Goal: Transaction & Acquisition: Purchase product/service

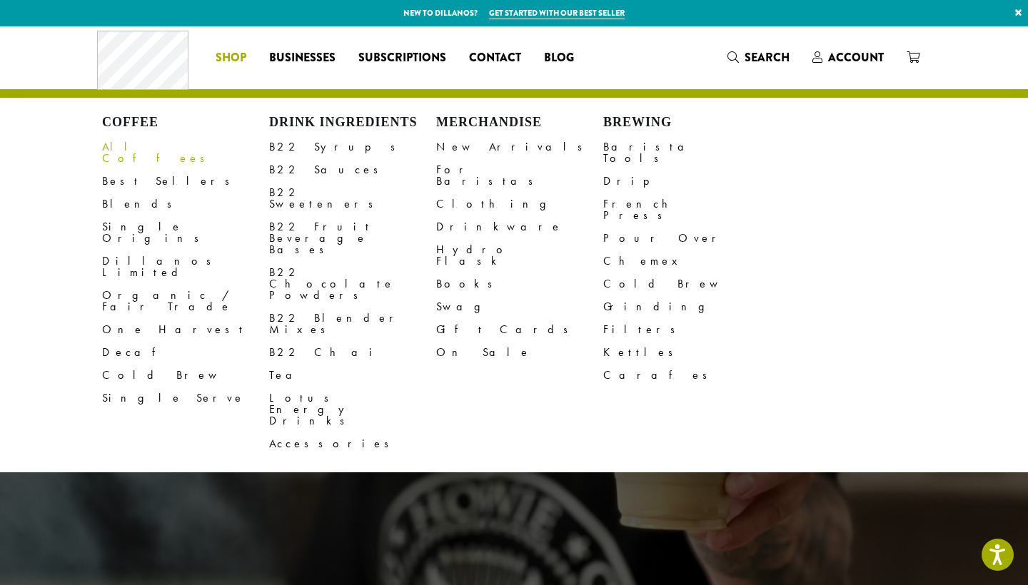
click at [135, 149] on link "All Coffees" at bounding box center [185, 153] width 167 height 34
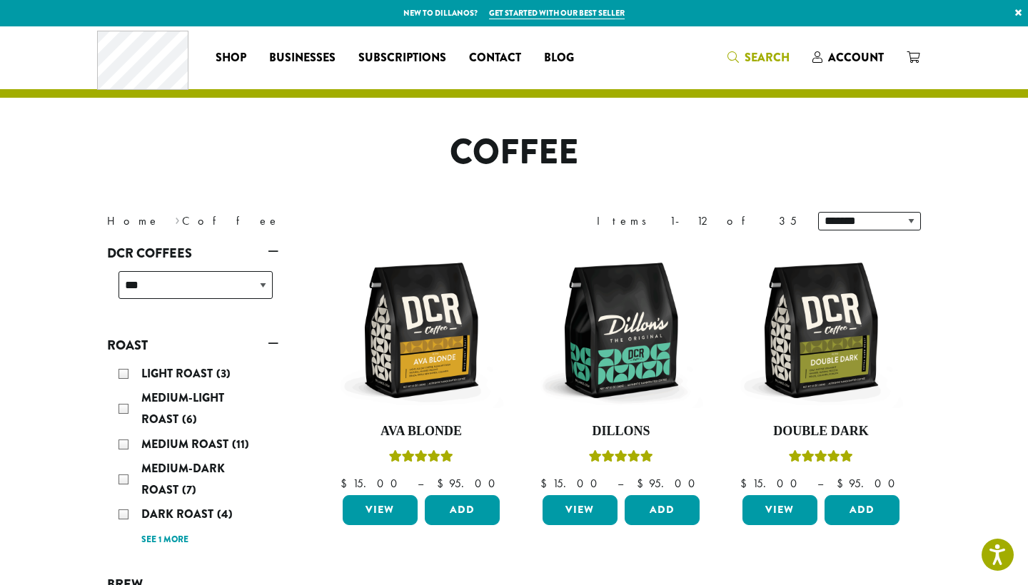
click at [773, 56] on span "Search" at bounding box center [767, 57] width 45 height 16
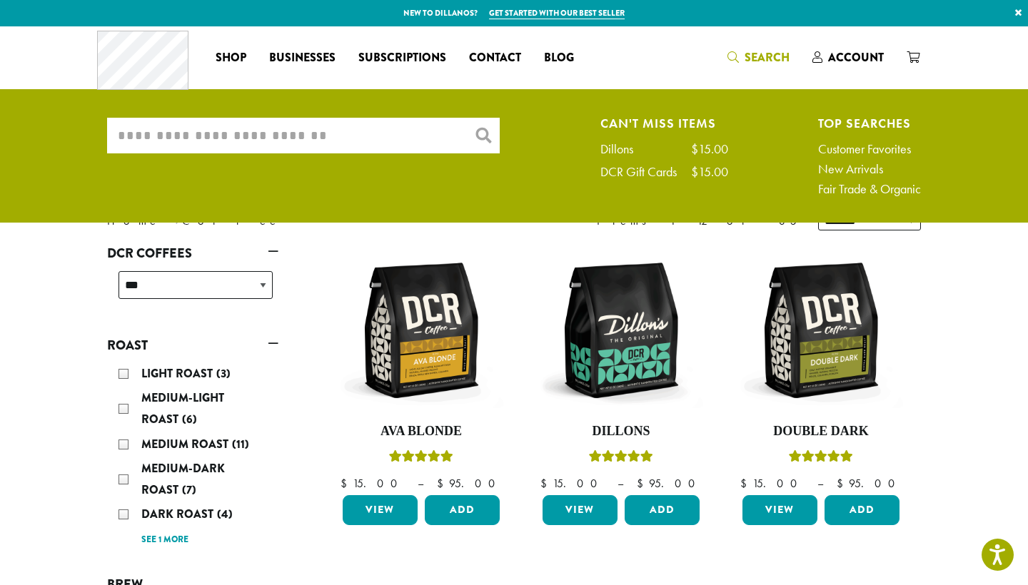
click at [388, 134] on input "What are you searching for?" at bounding box center [303, 136] width 393 height 36
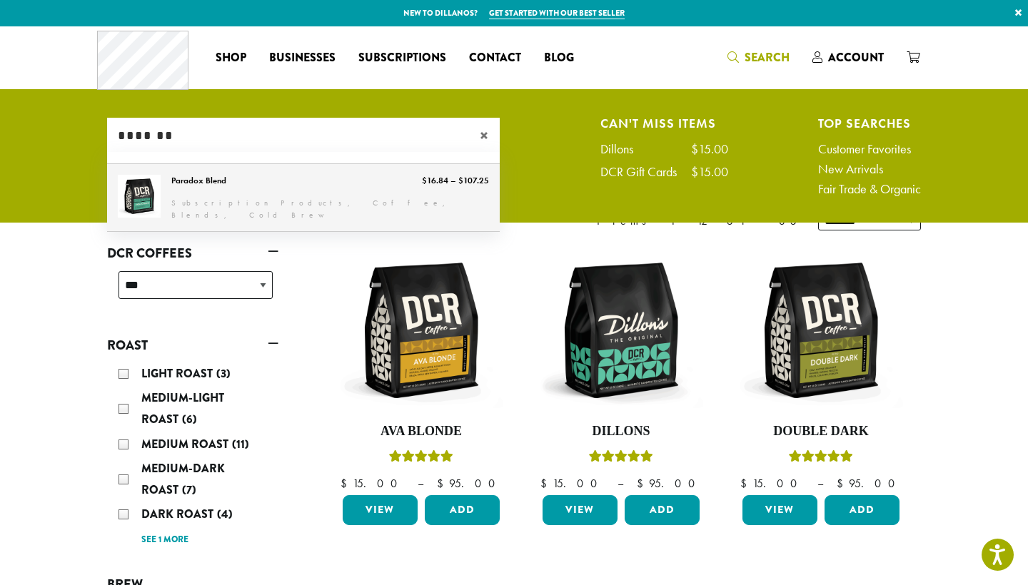
type input "*******"
click at [241, 186] on link "Paradox Blend" at bounding box center [303, 197] width 393 height 67
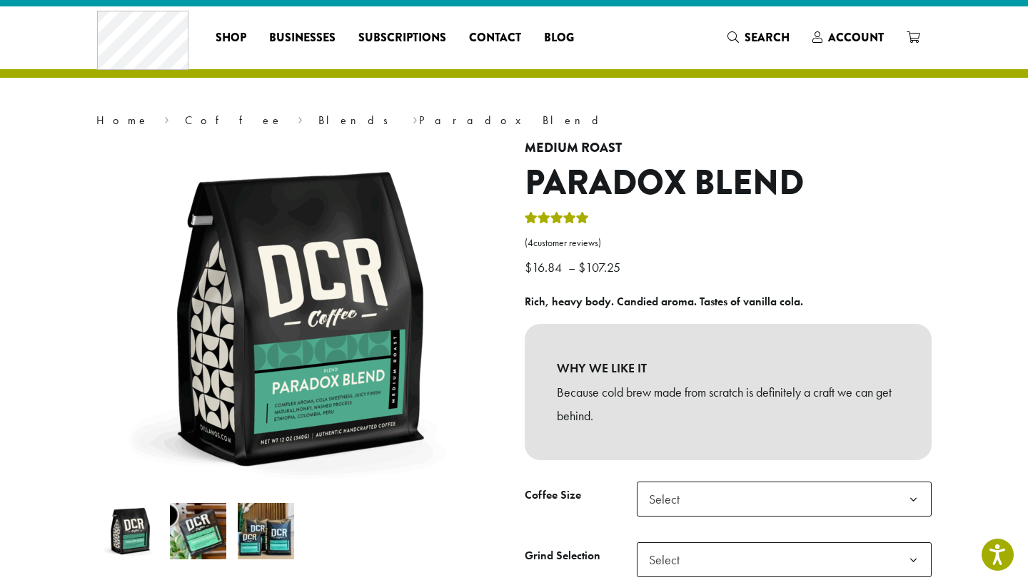
scroll to position [21, 0]
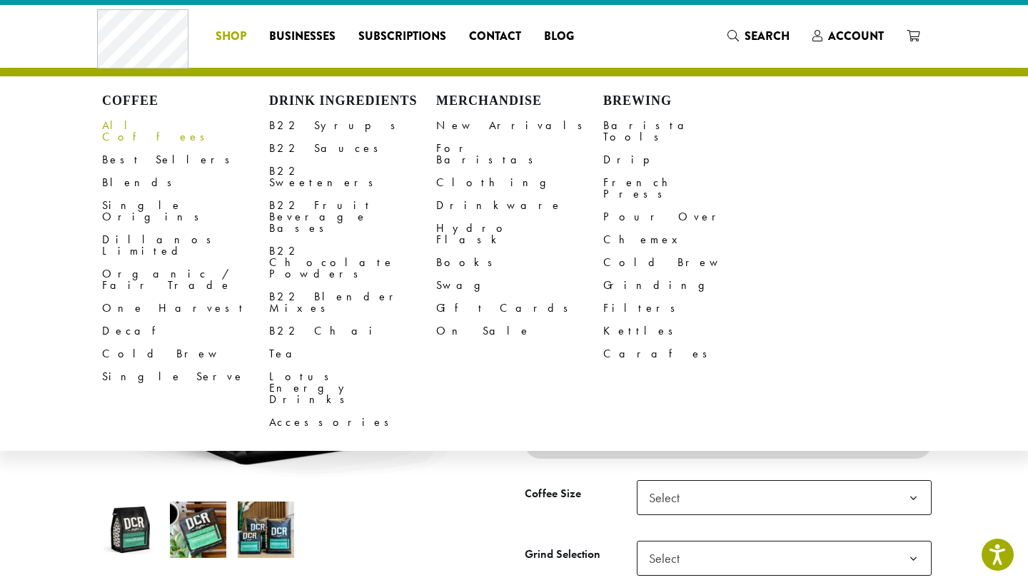
click at [151, 121] on link "All Coffees" at bounding box center [185, 131] width 167 height 34
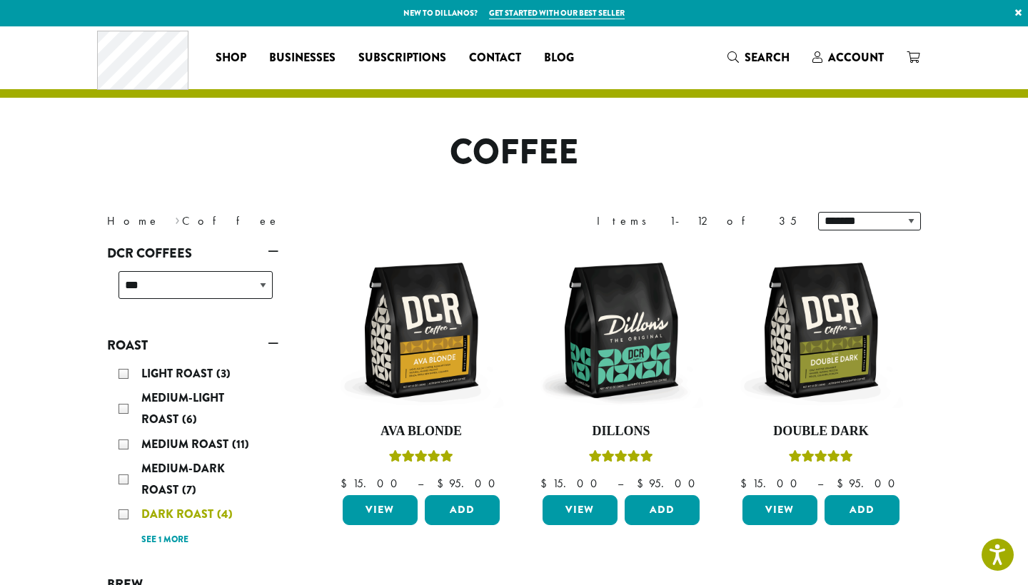
click at [173, 514] on span "Dark Roast" at bounding box center [179, 514] width 76 height 16
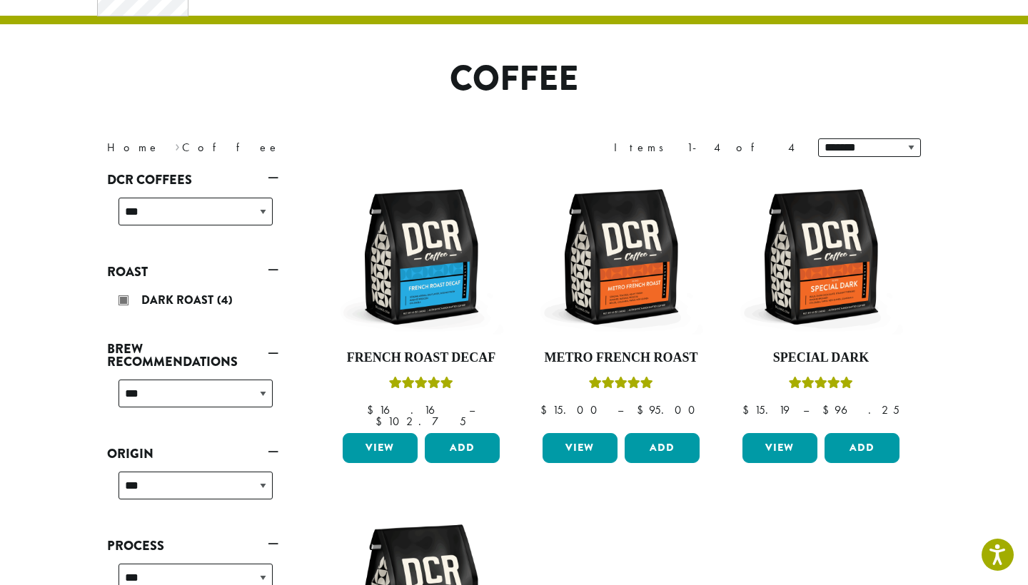
scroll to position [87, 0]
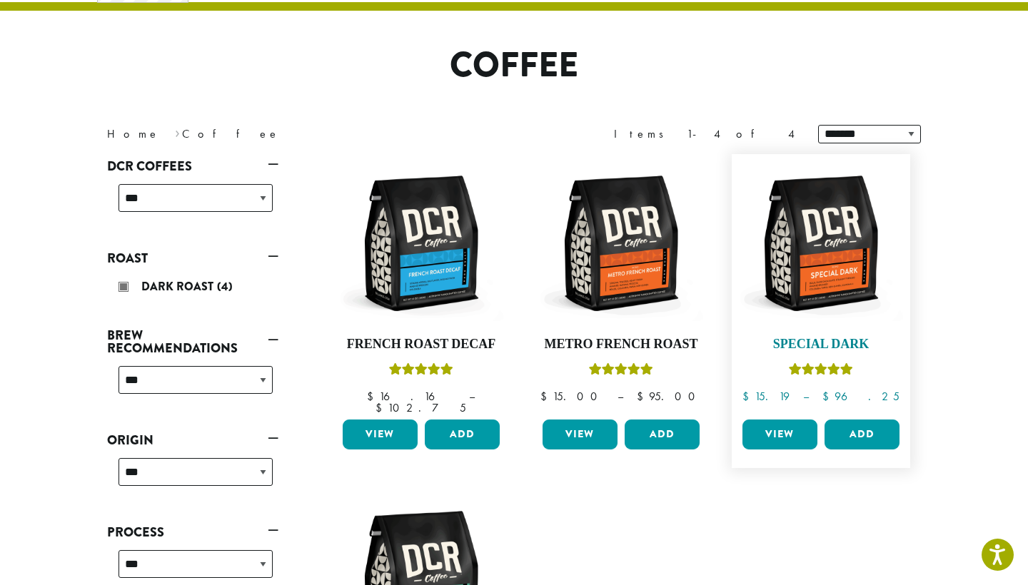
click at [794, 348] on h4 "Special Dark" at bounding box center [821, 345] width 164 height 16
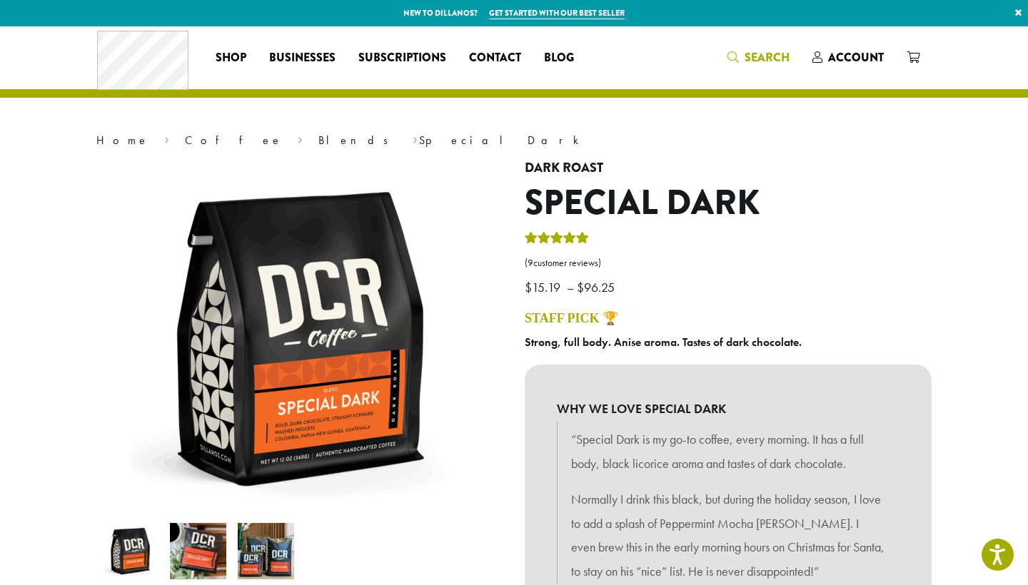
click at [764, 56] on span "Search" at bounding box center [767, 57] width 45 height 16
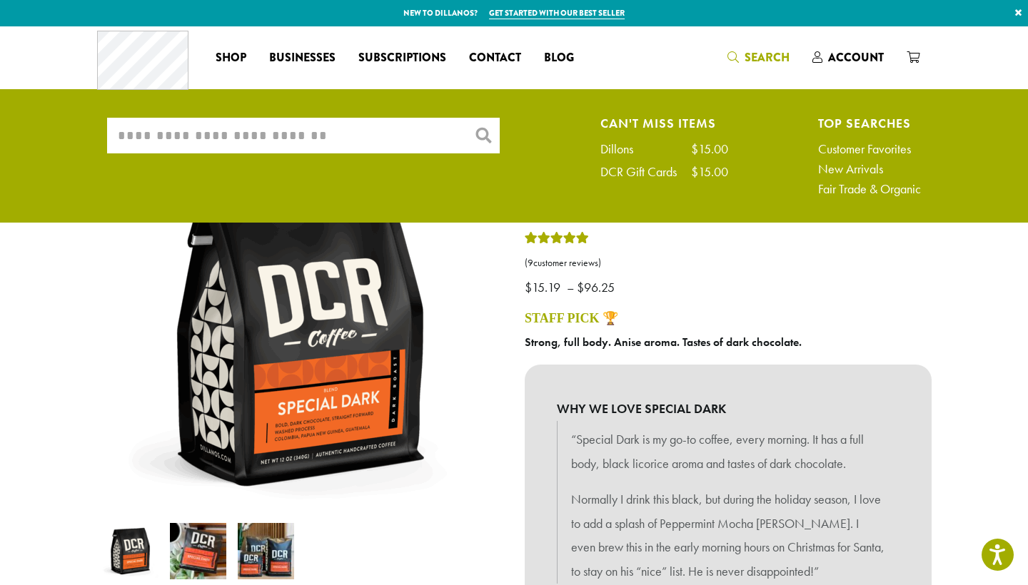
click at [764, 56] on span "Search" at bounding box center [767, 57] width 45 height 16
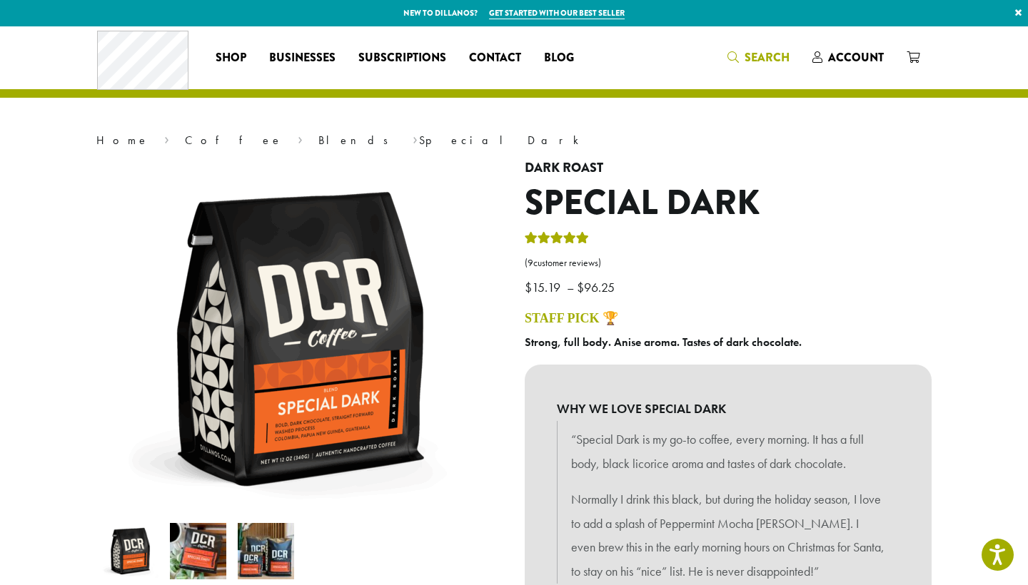
click at [775, 56] on span "Search" at bounding box center [767, 57] width 45 height 16
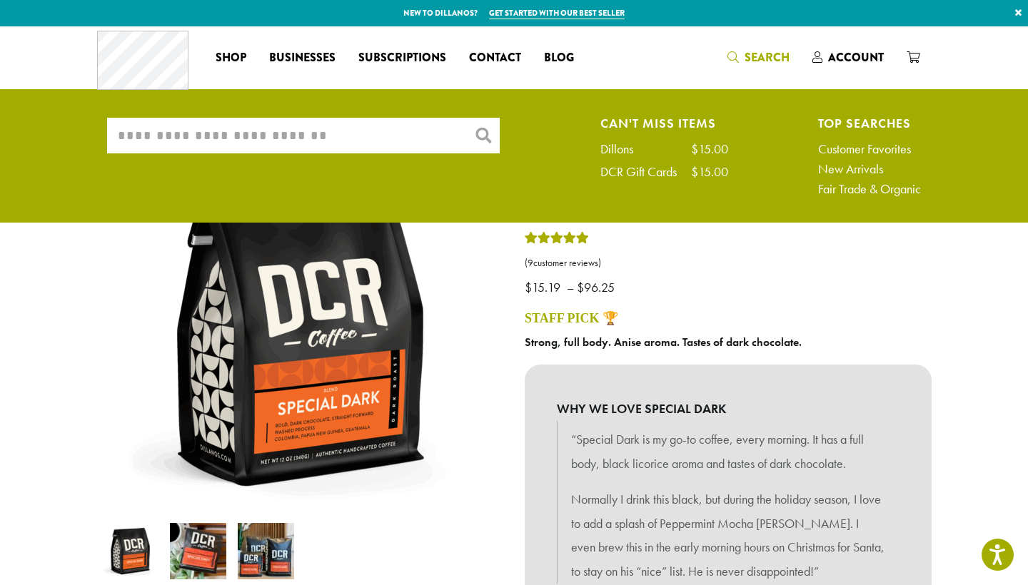
click at [302, 124] on input "What are you searching for?" at bounding box center [303, 136] width 393 height 36
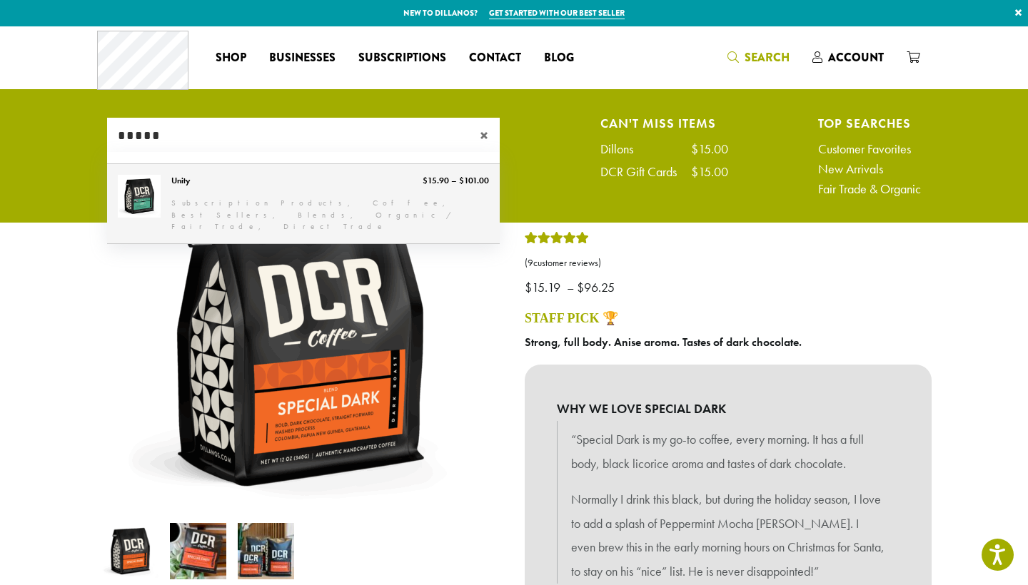
type input "*****"
click at [212, 198] on link "Unity" at bounding box center [303, 203] width 393 height 79
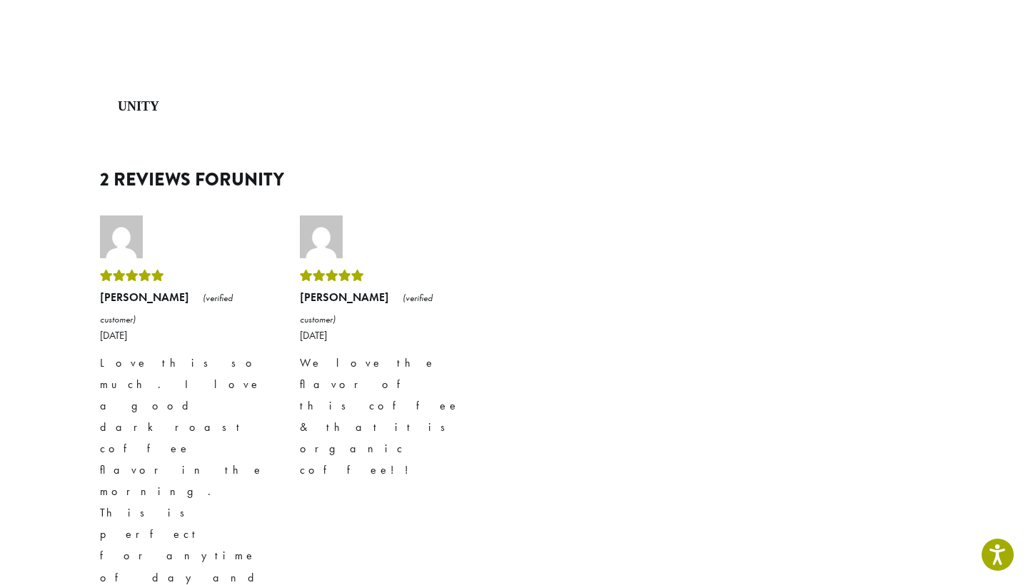
scroll to position [2521, 0]
